Goal: Information Seeking & Learning: Learn about a topic

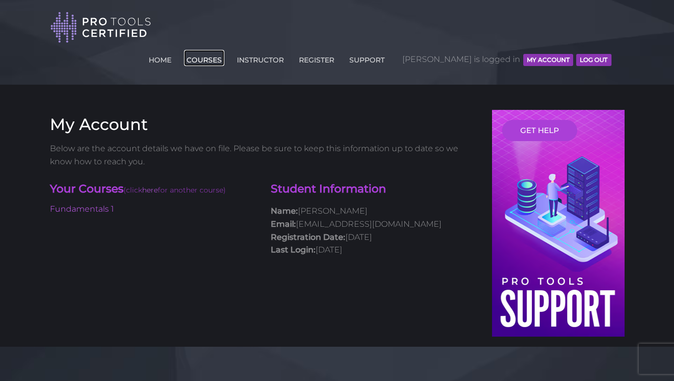
click at [224, 50] on link "COURSES" at bounding box center [204, 58] width 40 height 16
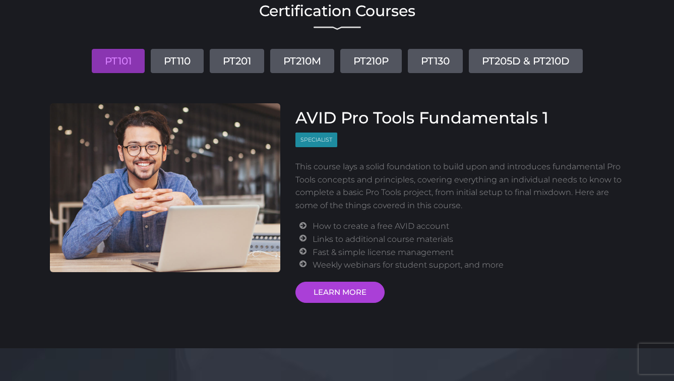
scroll to position [123, 0]
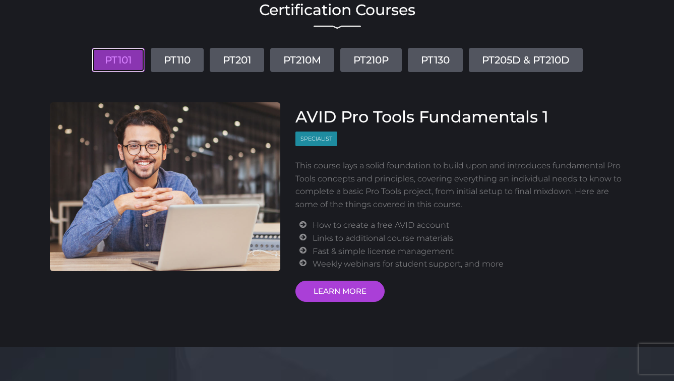
click at [109, 48] on link "PT101" at bounding box center [118, 60] width 53 height 24
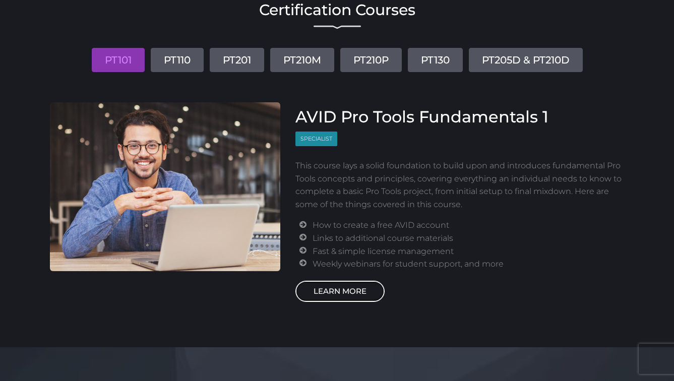
click at [327, 281] on link "LEARN MORE" at bounding box center [339, 291] width 89 height 21
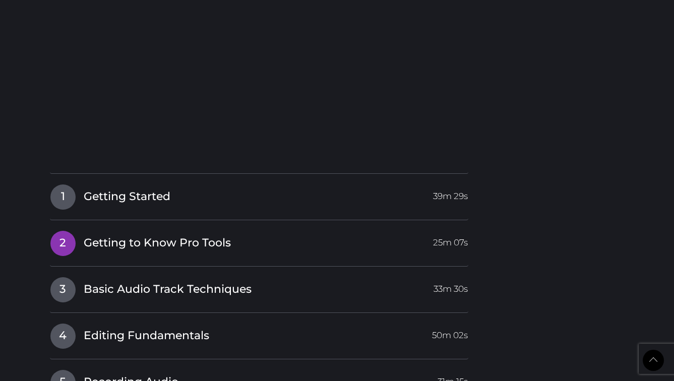
scroll to position [1370, 0]
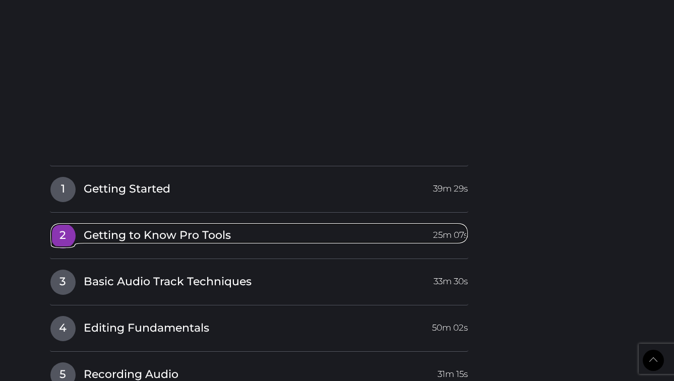
click at [129, 228] on span "Getting to Know Pro Tools" at bounding box center [157, 236] width 147 height 16
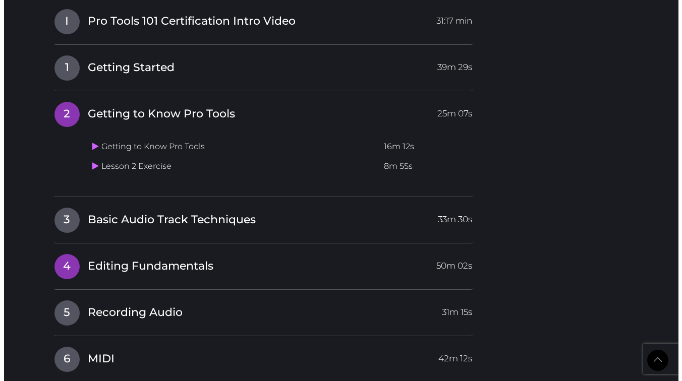
scroll to position [1257, 0]
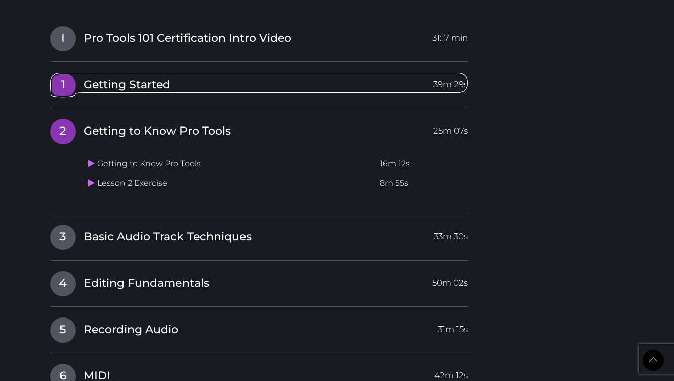
click at [129, 77] on span "Getting Started" at bounding box center [127, 85] width 87 height 16
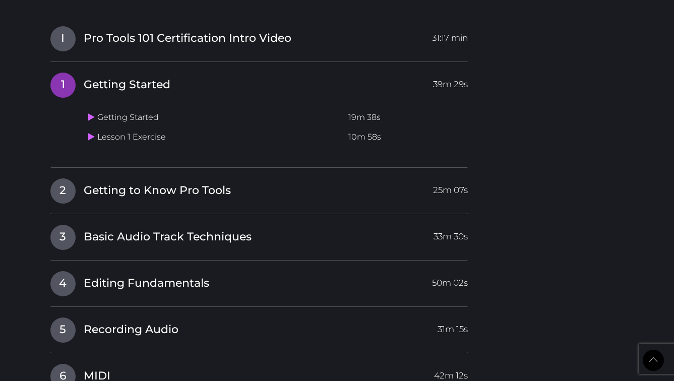
click at [69, 73] on span "1" at bounding box center [62, 85] width 25 height 25
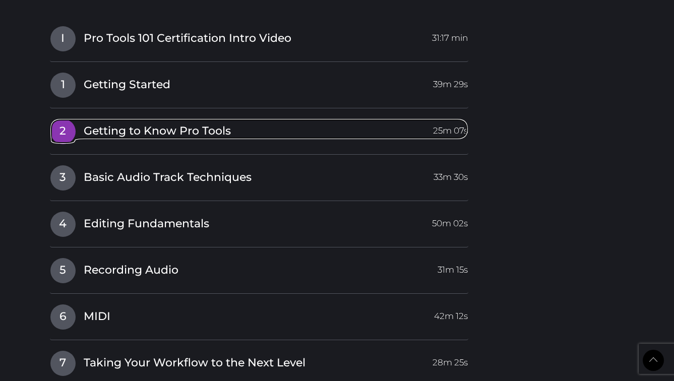
click at [64, 119] on span "2" at bounding box center [62, 131] width 25 height 25
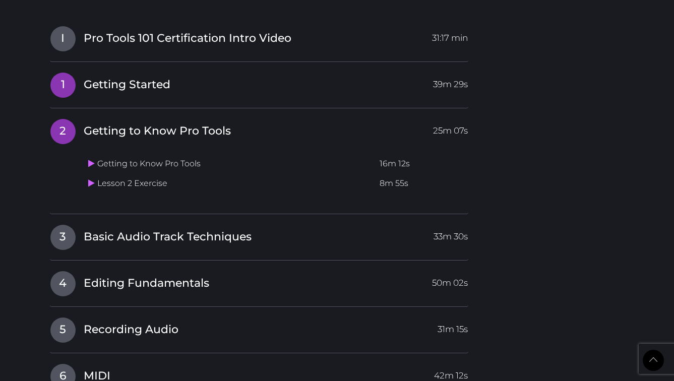
click at [75, 72] on h4 "1 Getting Started 39m 29s" at bounding box center [259, 85] width 419 height 26
click at [93, 159] on icon at bounding box center [91, 163] width 7 height 8
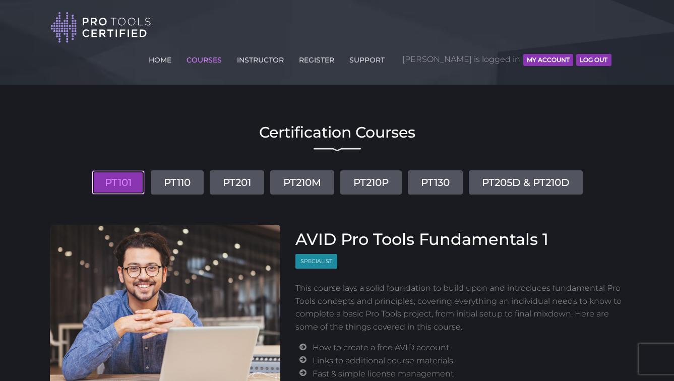
click at [131, 170] on link "PT101" at bounding box center [118, 182] width 53 height 24
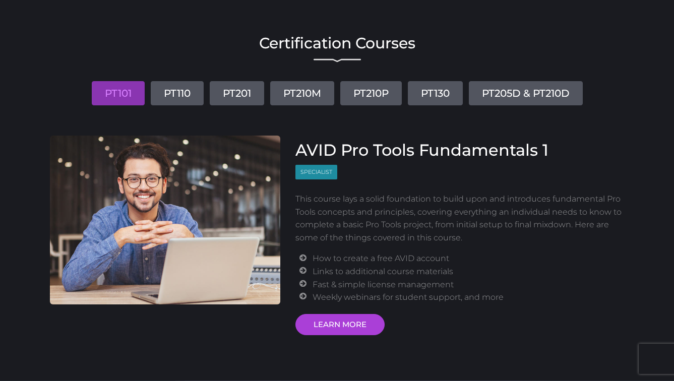
scroll to position [106, 0]
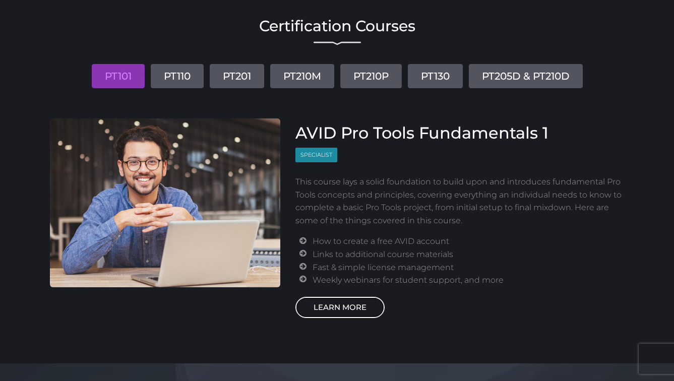
click at [332, 297] on link "LEARN MORE" at bounding box center [339, 307] width 89 height 21
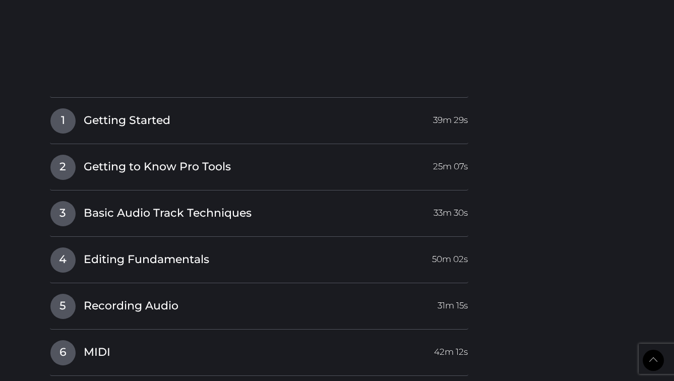
scroll to position [1379, 0]
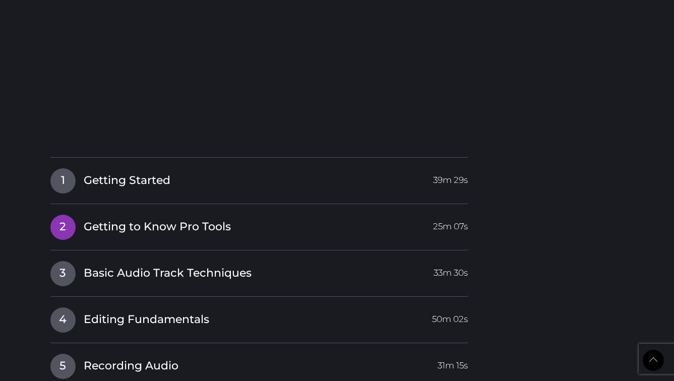
click at [109, 214] on h4 "2 Getting to Know Pro Tools 25m 07s" at bounding box center [259, 227] width 419 height 26
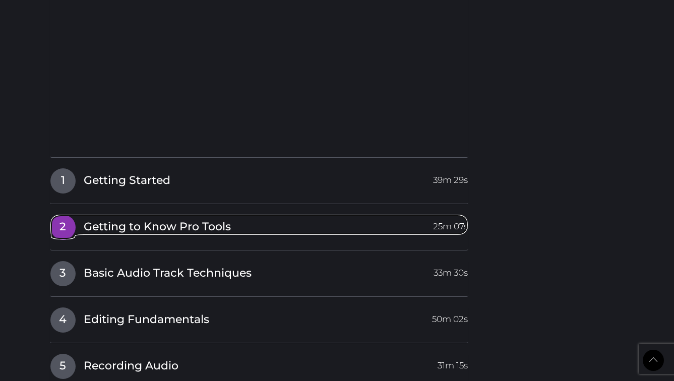
click at [125, 219] on span "Getting to Know Pro Tools" at bounding box center [157, 227] width 147 height 16
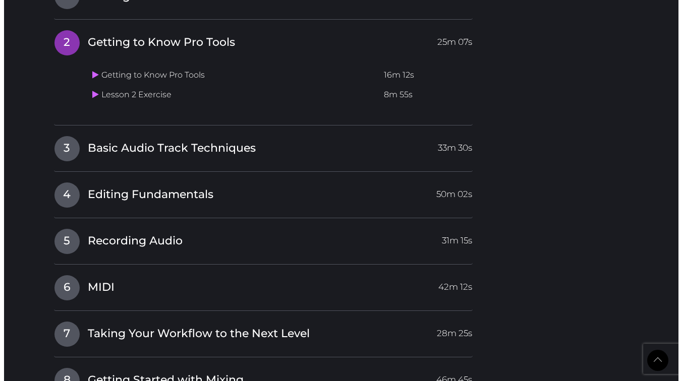
scroll to position [1319, 0]
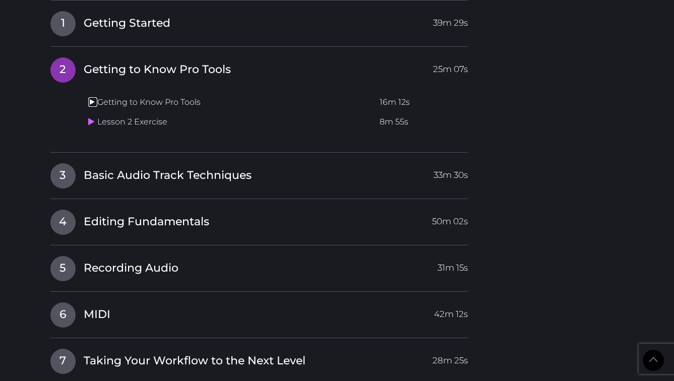
click at [91, 98] on icon at bounding box center [91, 102] width 7 height 8
